Goal: Transaction & Acquisition: Purchase product/service

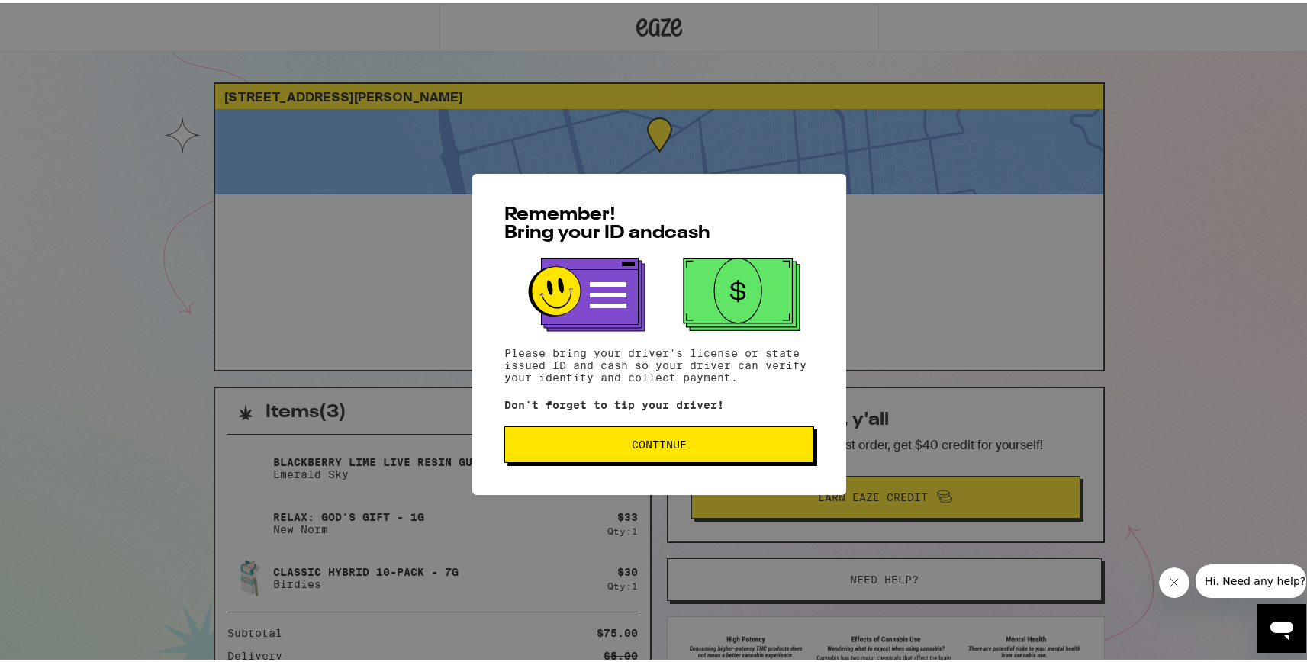
click at [553, 439] on button "Continue" at bounding box center [659, 442] width 310 height 37
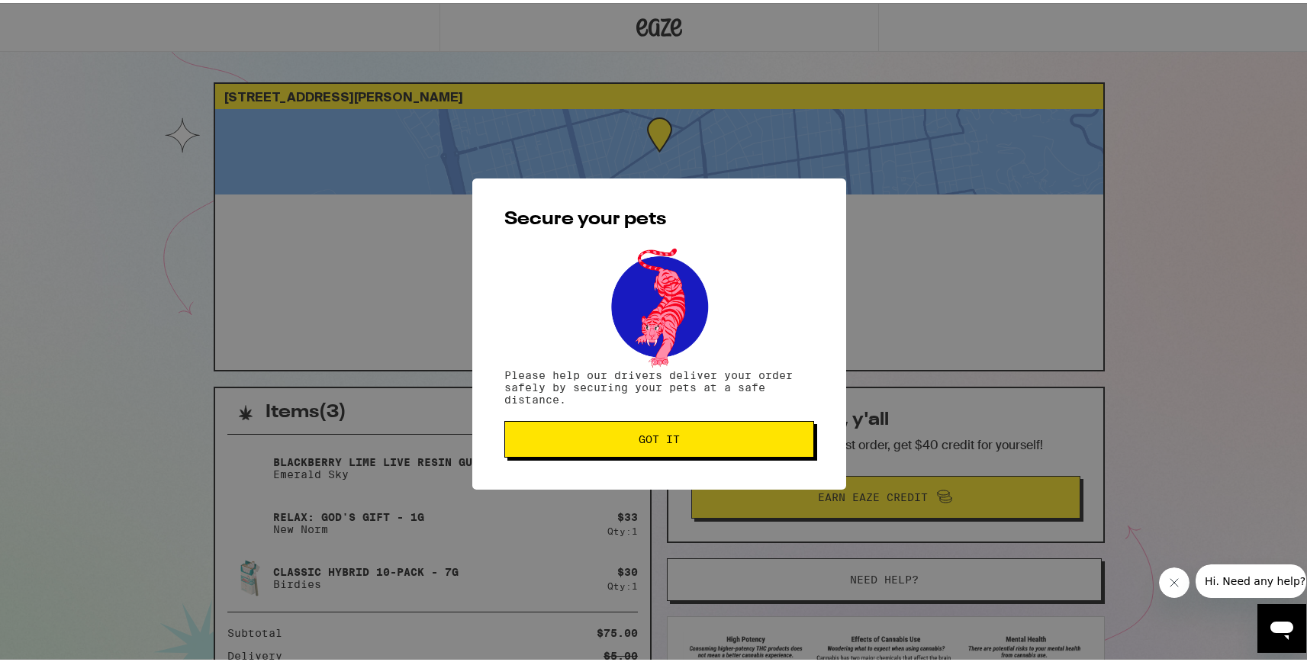
click at [553, 439] on span "Got it" at bounding box center [659, 436] width 284 height 11
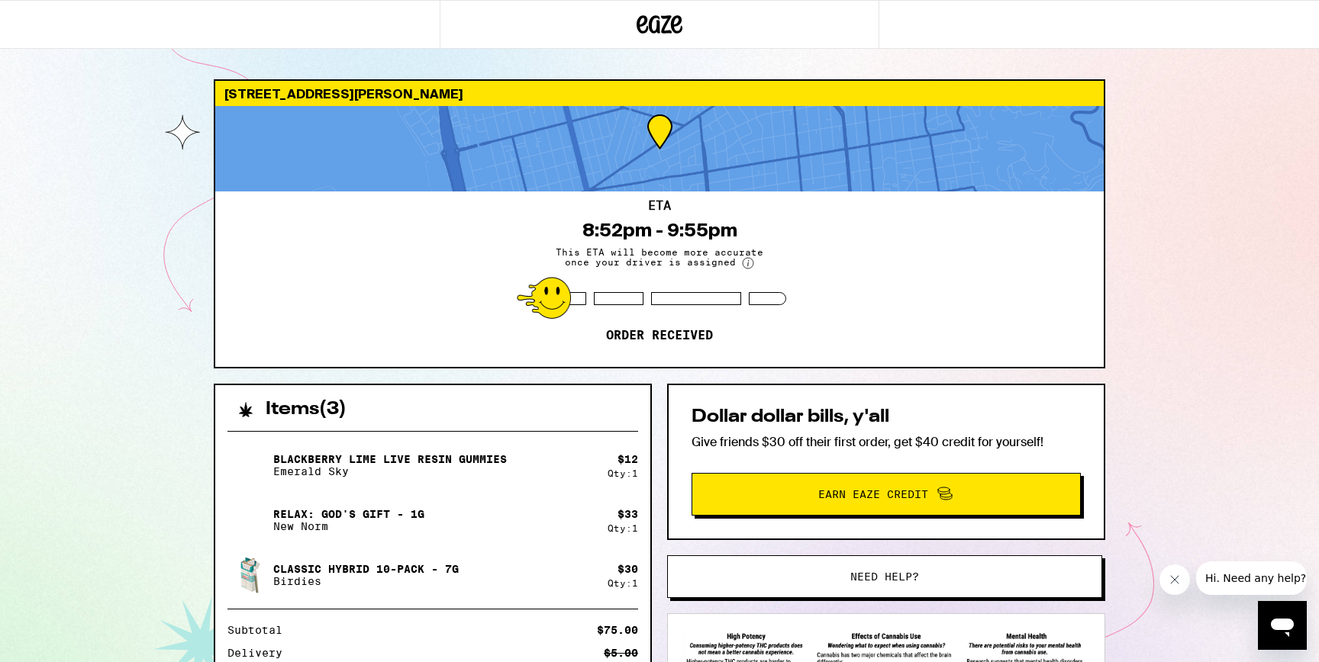
click at [1149, 191] on div "[STREET_ADDRESS][PERSON_NAME] 8:52pm - 9:55pm This ETA will become more accurat…" at bounding box center [659, 416] width 1319 height 832
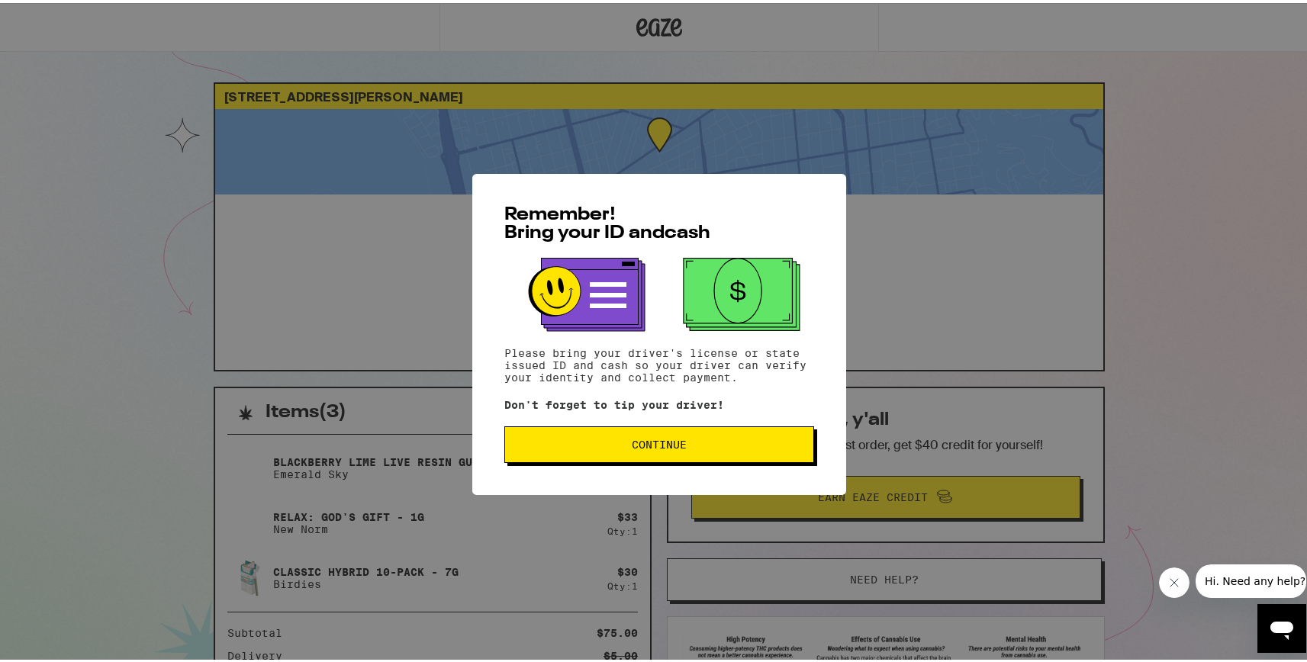
click at [629, 466] on div "Remember! Bring your ID and cash Please bring your driver's license or state is…" at bounding box center [659, 331] width 374 height 321
click at [607, 434] on button "Continue" at bounding box center [659, 442] width 310 height 37
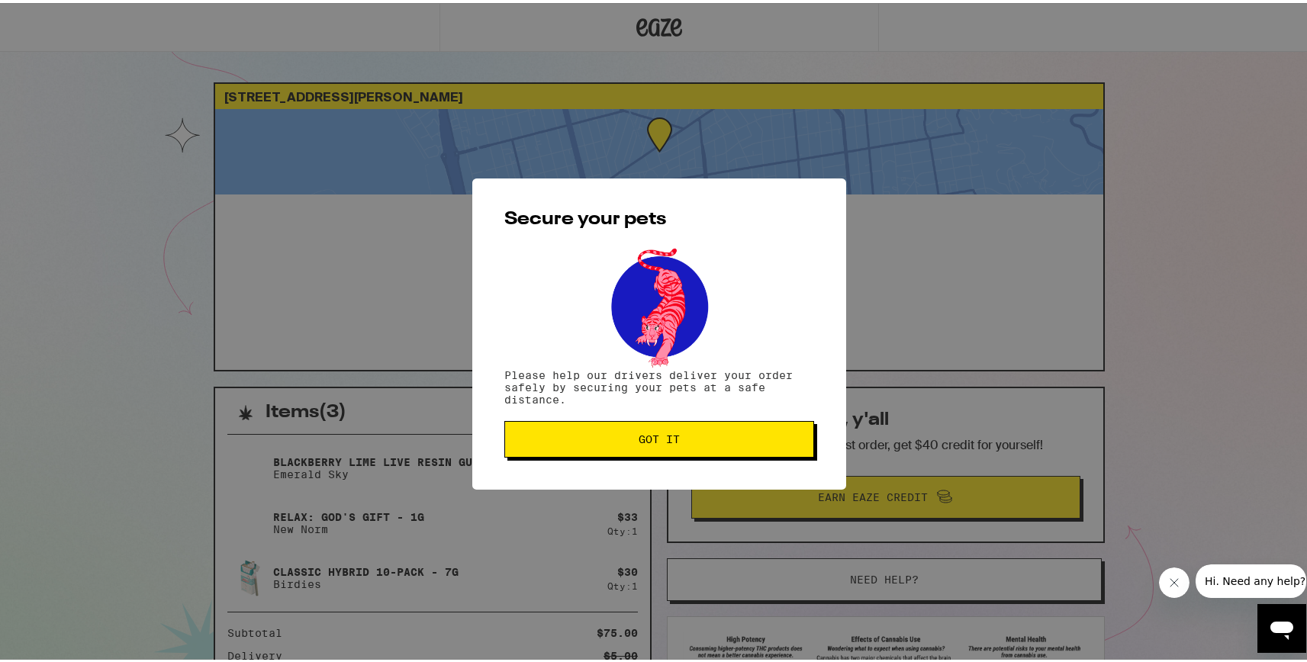
click at [611, 451] on button "Got it" at bounding box center [659, 436] width 310 height 37
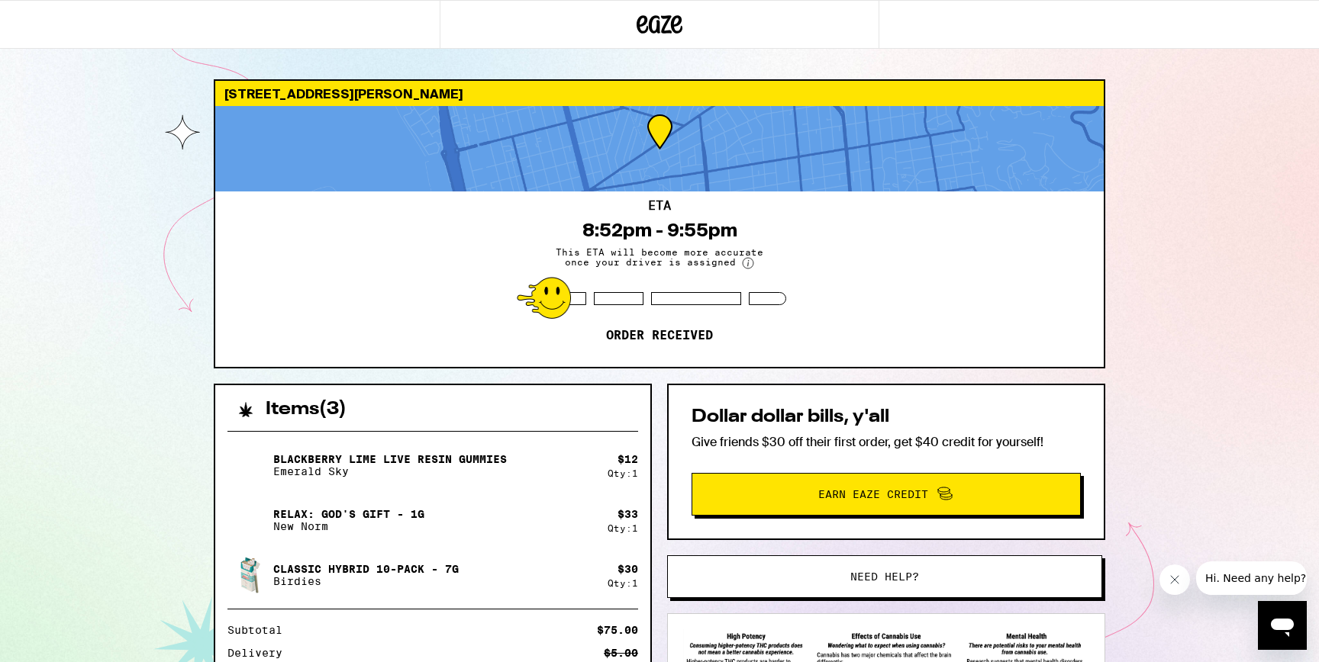
click at [905, 582] on span "Need help?" at bounding box center [884, 577] width 69 height 11
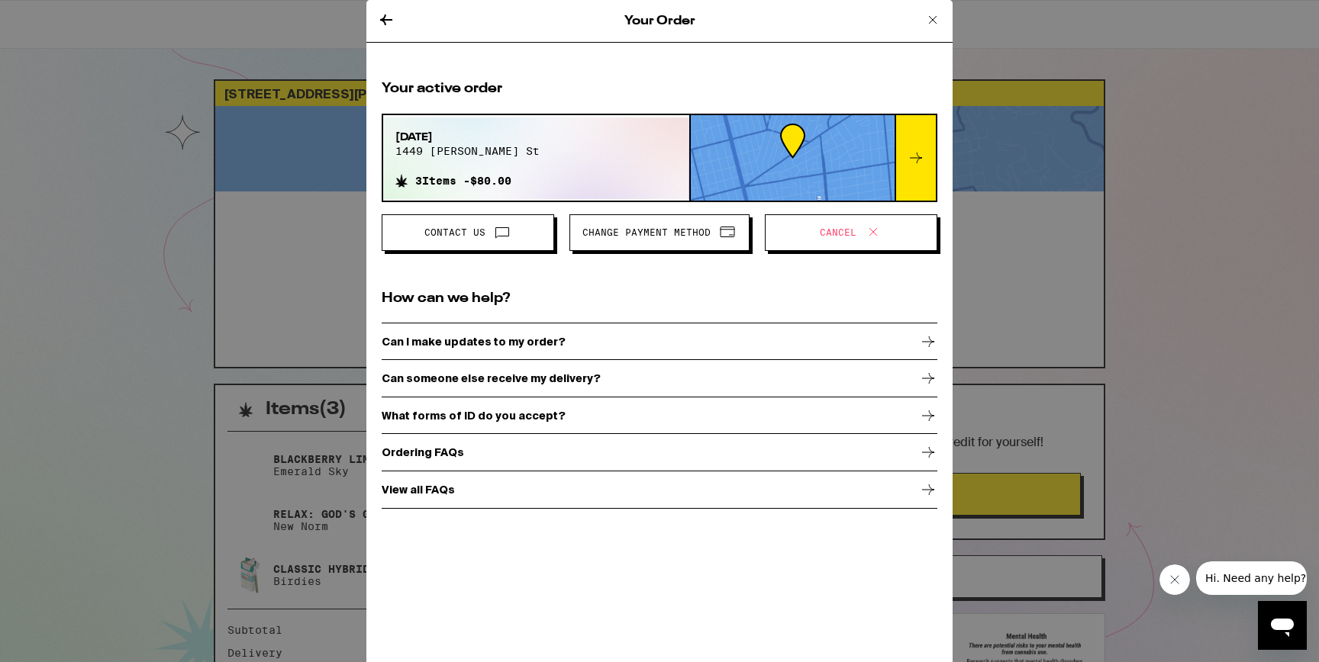
click at [843, 239] on span "Cancel" at bounding box center [851, 233] width 147 height 20
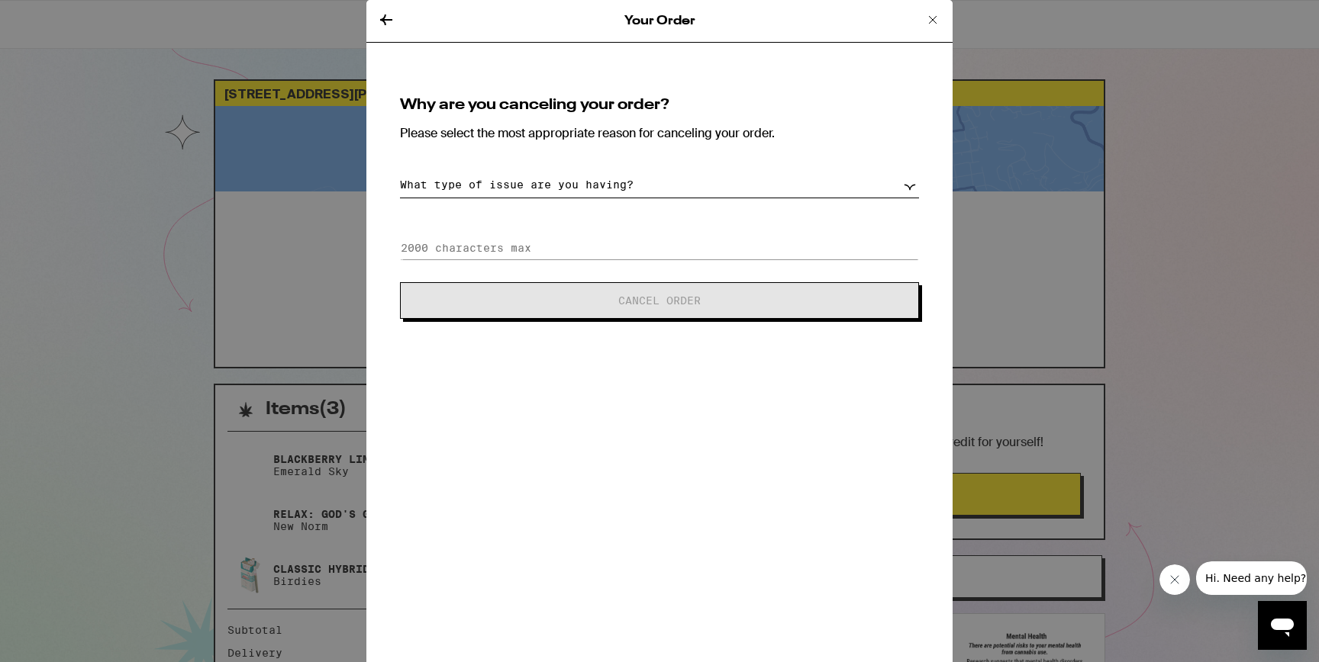
click at [769, 185] on select "What type of issue are you having? Order taking too long Order arriving too soo…" at bounding box center [659, 185] width 519 height 27
select select "other"
click at [400, 172] on select "What type of issue are you having? Order taking too long Order arriving too soo…" at bounding box center [659, 185] width 519 height 27
click at [505, 249] on input at bounding box center [659, 248] width 519 height 23
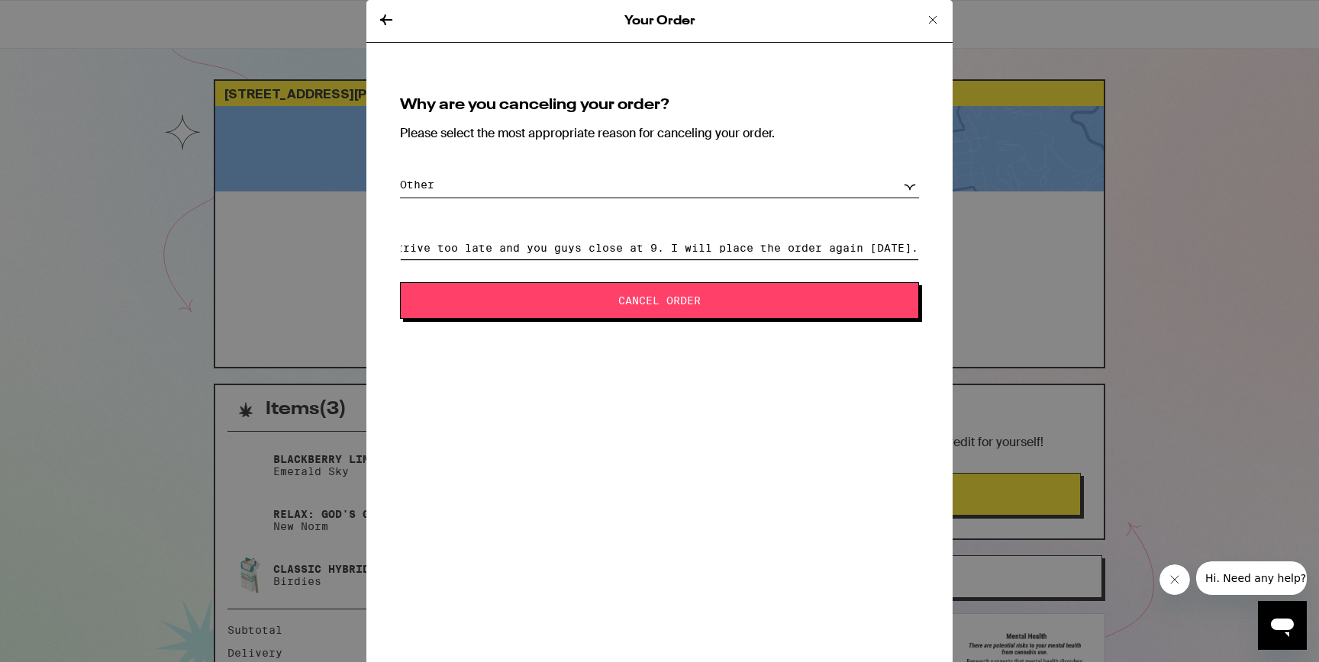
scroll to position [0, 152]
type input "I think it will arrive too late and you guys close at 9. I will place the order…"
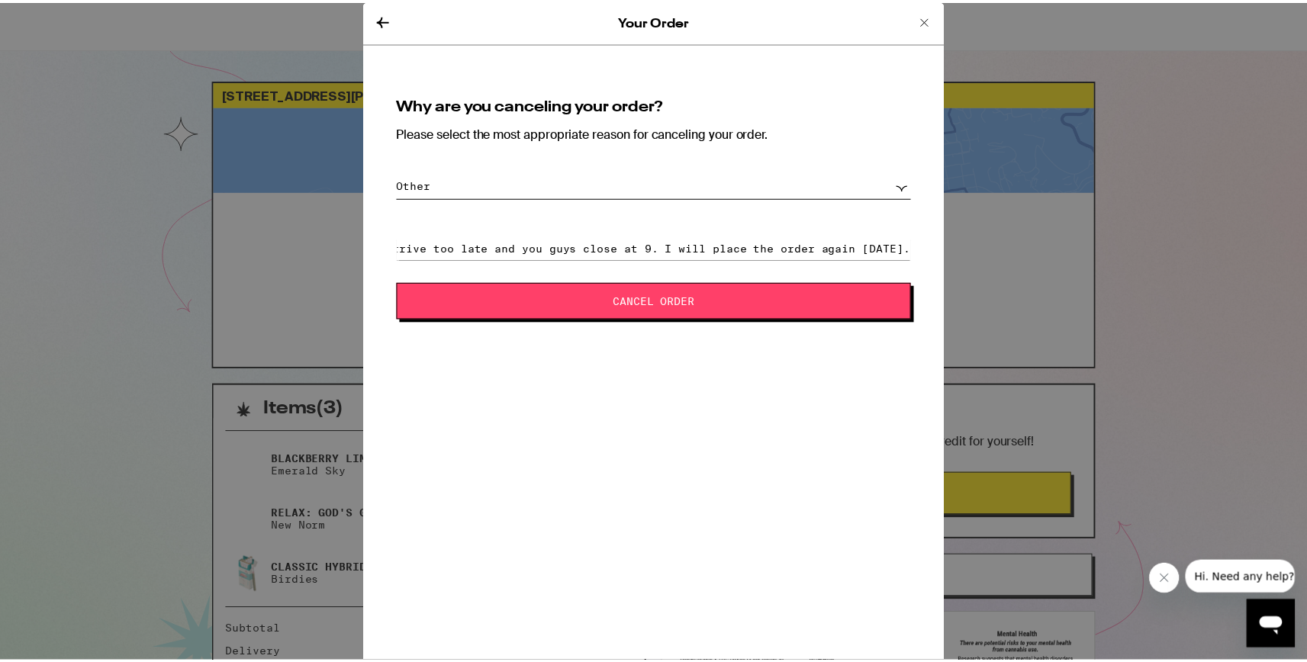
scroll to position [0, 0]
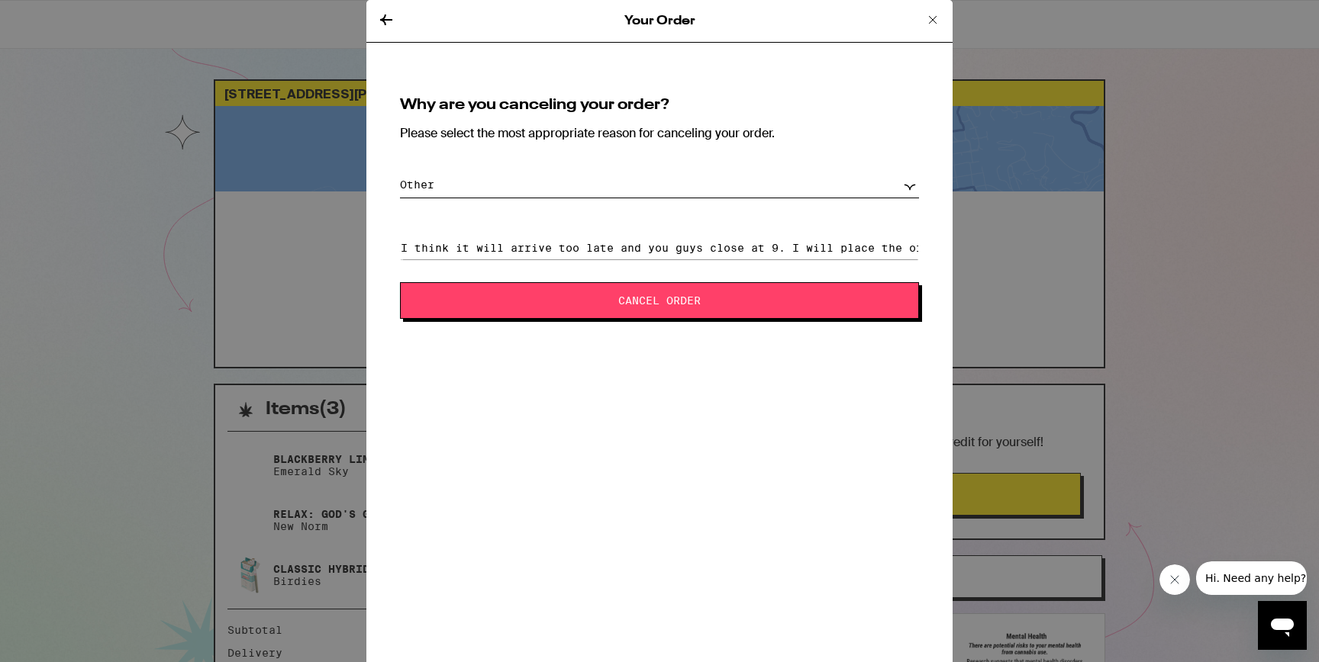
click at [533, 305] on span "Cancel Order" at bounding box center [659, 300] width 395 height 11
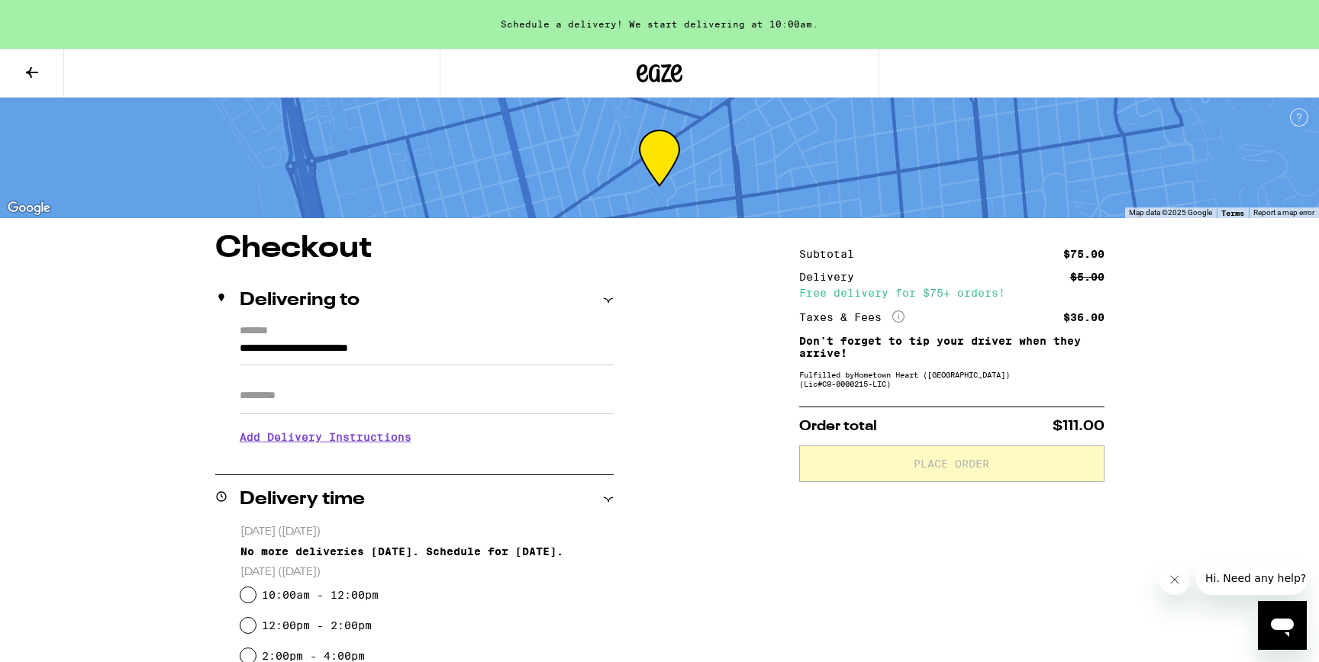
click at [47, 86] on button at bounding box center [32, 74] width 64 height 48
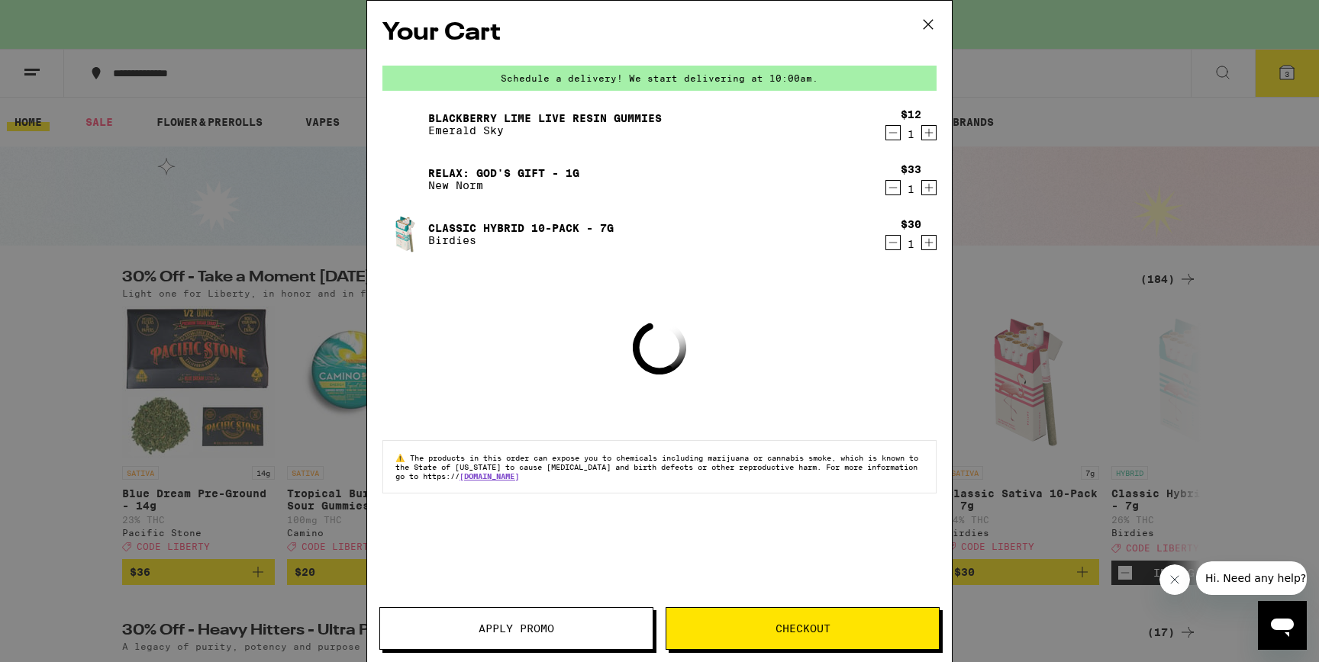
click at [934, 20] on icon at bounding box center [928, 24] width 23 height 23
click at [928, 24] on icon at bounding box center [928, 24] width 9 height 9
